Goal: Communication & Community: Answer question/provide support

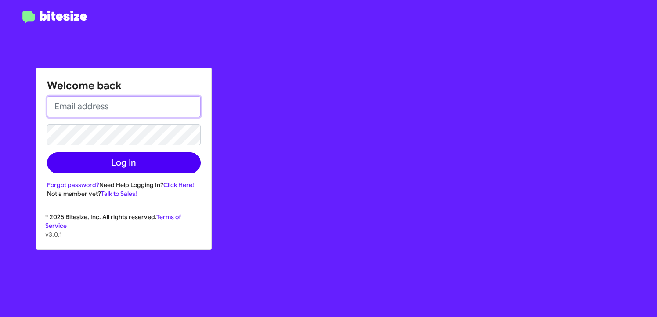
type input "[EMAIL_ADDRESS][DOMAIN_NAME]"
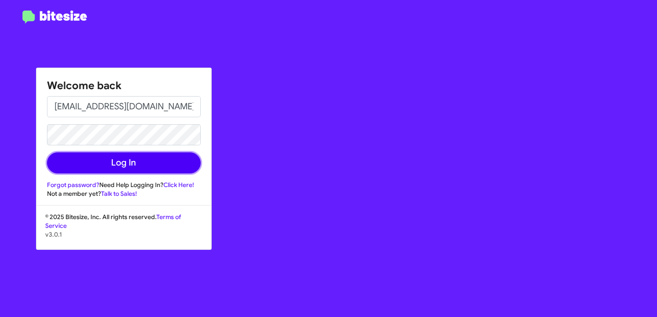
click at [161, 165] on button "Log In" at bounding box center [124, 162] width 154 height 21
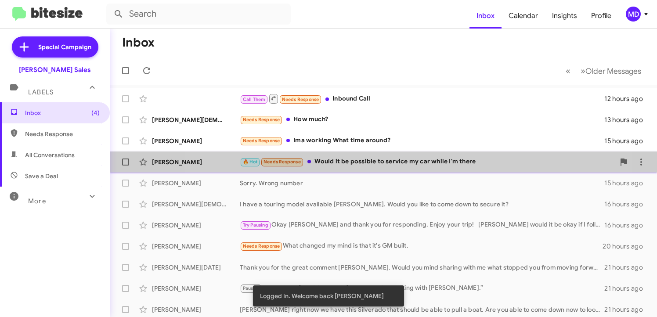
click at [365, 157] on div "🔥 Hot Needs Response Would it be possible to service my car while I'm there" at bounding box center [427, 162] width 375 height 10
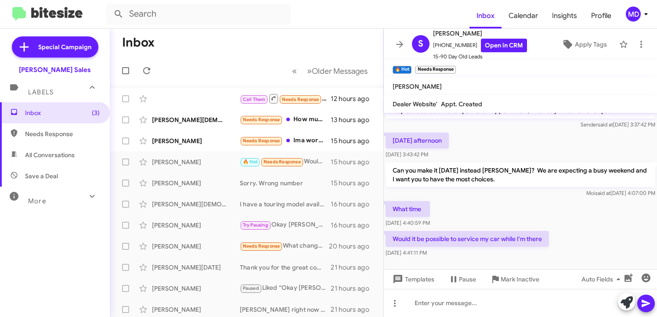
scroll to position [71, 0]
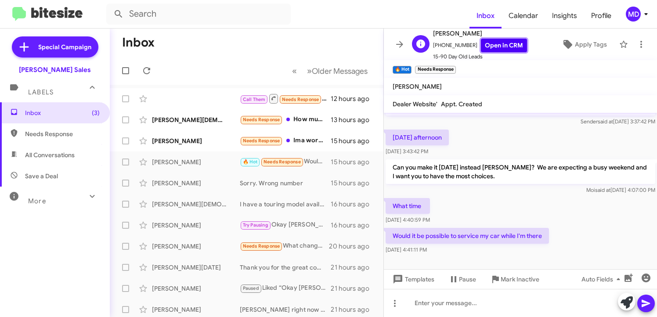
click at [492, 45] on link "Open in CRM" at bounding box center [504, 46] width 46 height 14
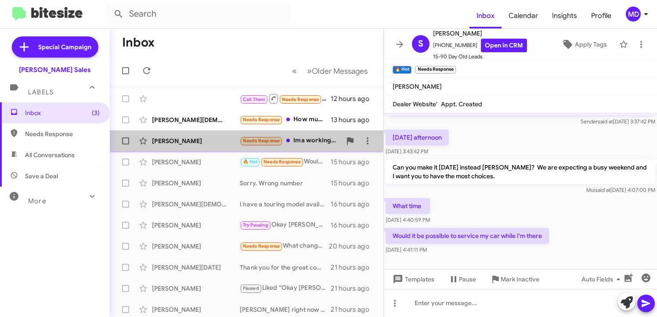
click at [188, 138] on div "[PERSON_NAME]" at bounding box center [196, 141] width 88 height 9
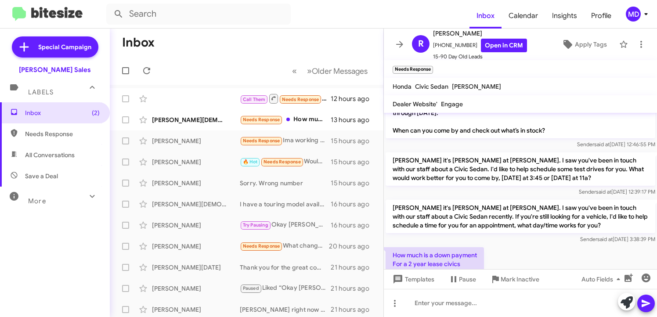
scroll to position [317, 0]
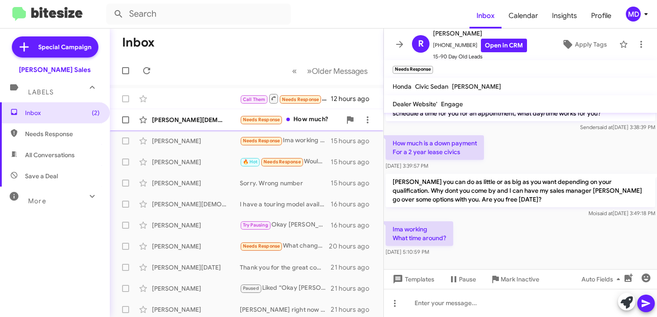
click at [320, 119] on div "Needs Response How much?" at bounding box center [290, 120] width 101 height 10
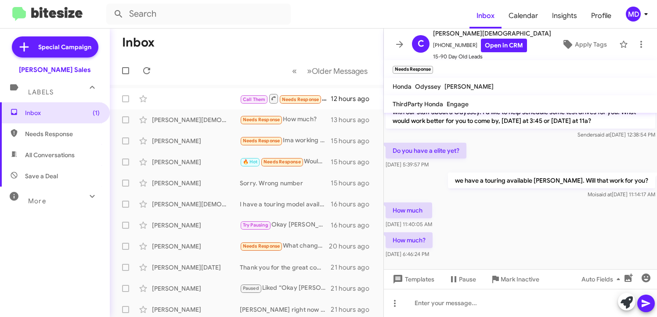
scroll to position [195, 0]
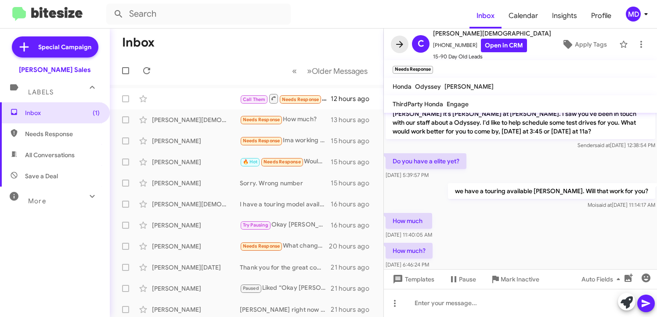
click at [397, 44] on icon at bounding box center [399, 44] width 7 height 7
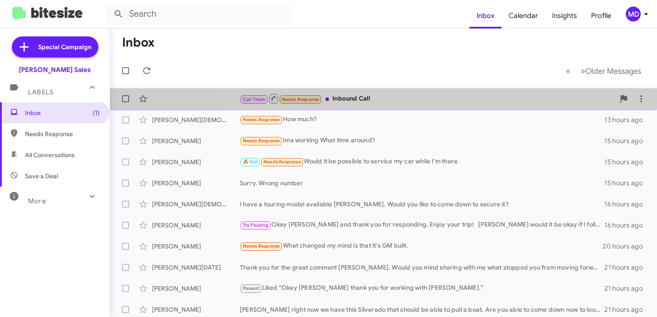
click at [419, 101] on div "Call Them Needs Response Inbound Call" at bounding box center [427, 98] width 375 height 11
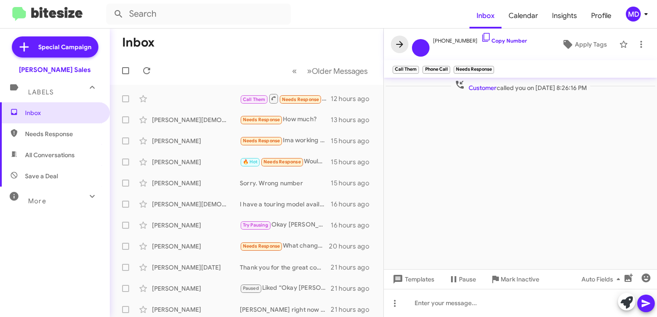
click at [402, 42] on icon at bounding box center [399, 44] width 11 height 11
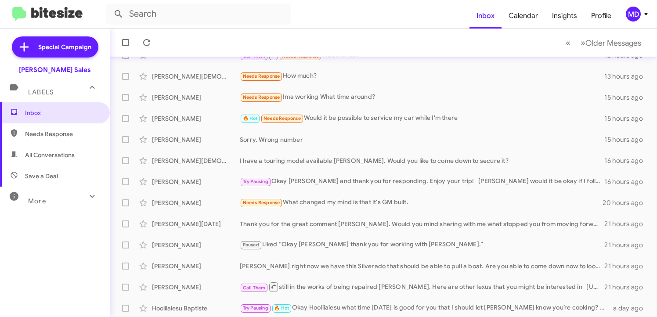
scroll to position [45, 0]
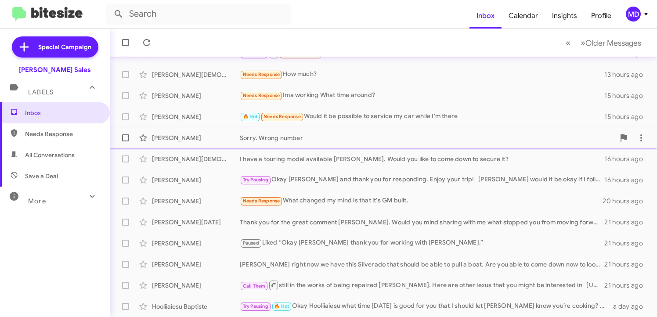
click at [466, 137] on div "Sorry. Wrong number" at bounding box center [427, 138] width 375 height 9
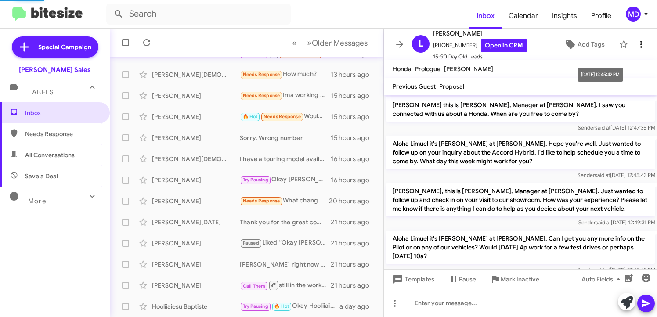
scroll to position [135, 0]
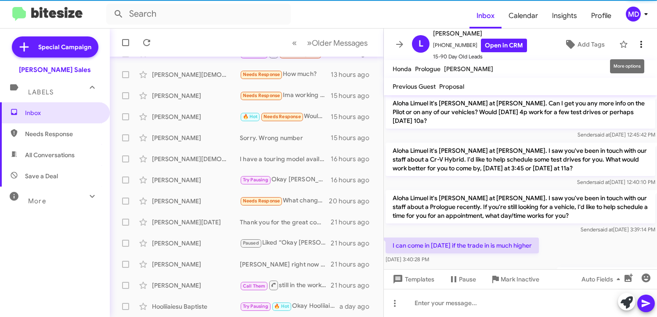
click at [640, 40] on icon at bounding box center [641, 44] width 11 height 11
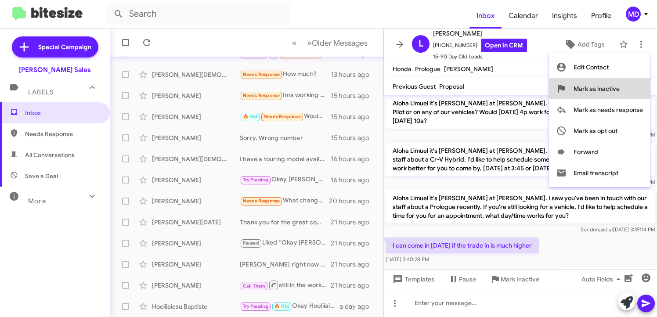
click at [618, 93] on span "Mark as inactive" at bounding box center [597, 88] width 46 height 21
